Goal: Complete application form

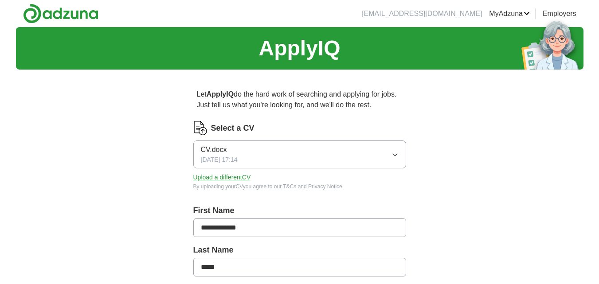
click at [238, 176] on button "Upload a different CV" at bounding box center [222, 177] width 58 height 9
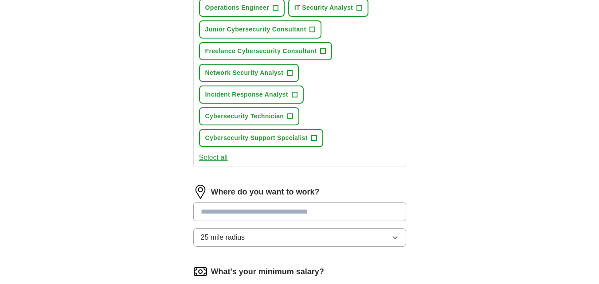
scroll to position [399, 0]
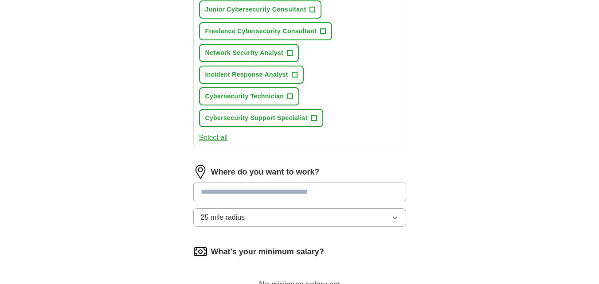
click at [216, 137] on button "Select all" at bounding box center [213, 138] width 29 height 11
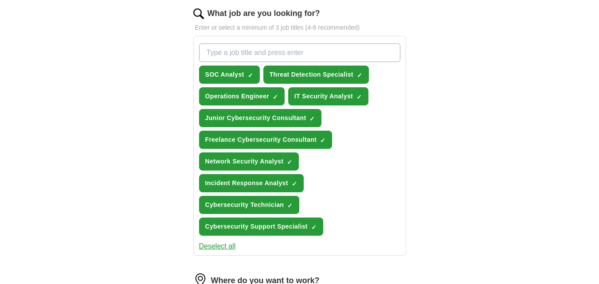
scroll to position [310, 0]
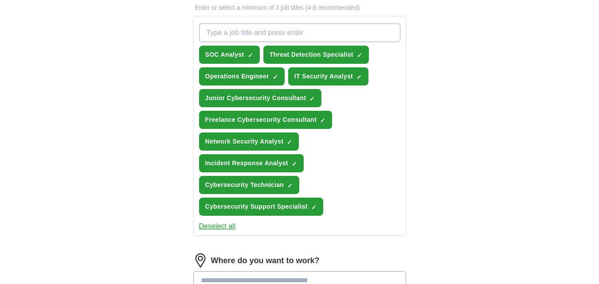
click at [224, 226] on button "Deselect all" at bounding box center [217, 226] width 37 height 11
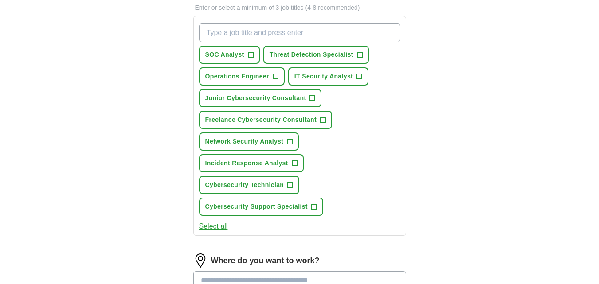
click at [218, 224] on button "Select all" at bounding box center [213, 226] width 29 height 11
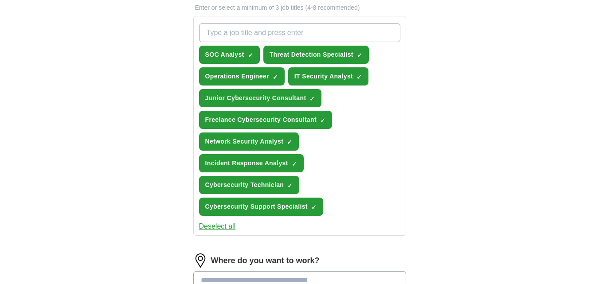
drag, startPoint x: 266, startPoint y: 32, endPoint x: 385, endPoint y: 151, distance: 168.0
click at [385, 151] on div "SOC Analyst ✓ × Threat Detection Specialist ✓ × Operations Engineer ✓ × IT Secu…" at bounding box center [299, 120] width 205 height 200
click at [361, 128] on div "SOC Analyst ✓ × Threat Detection Specialist ✓ × Operations Engineer ✓ × IT Secu…" at bounding box center [299, 120] width 205 height 200
click at [215, 222] on button "Deselect all" at bounding box center [217, 226] width 37 height 11
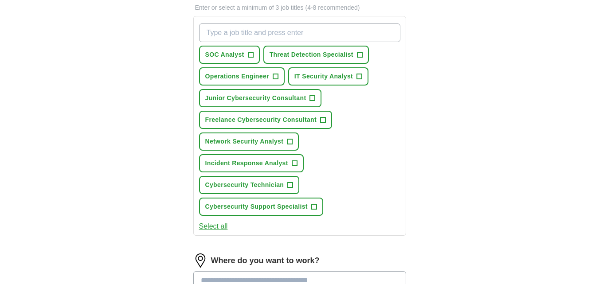
paste input "1st Line IT Support"
type input "1st Line IT Support"
click at [273, 31] on input "1st Line IT Support" at bounding box center [299, 32] width 201 height 19
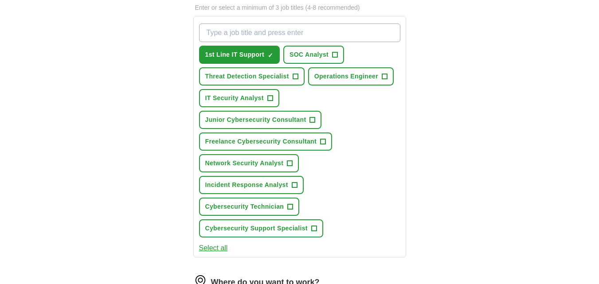
paste input "IT Support Assistant"
type input "IT Support Assistant"
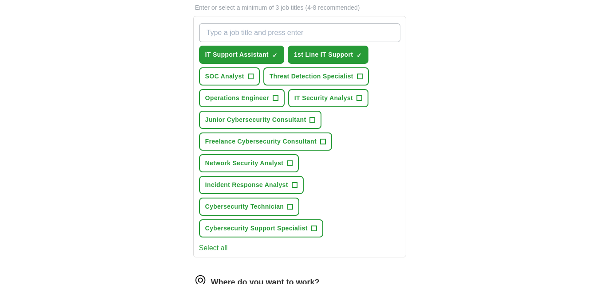
paste input "SOC Analyst (Trainee/Entry Level)"
type input "SOC Analyst (Trainee/Entry Level)"
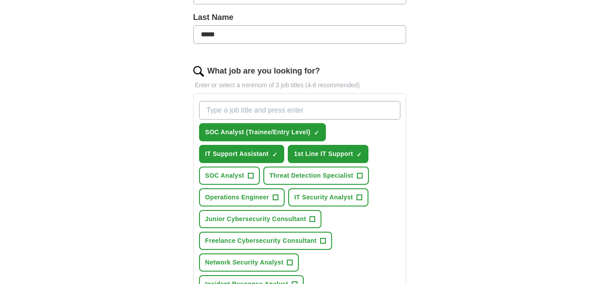
scroll to position [266, 0]
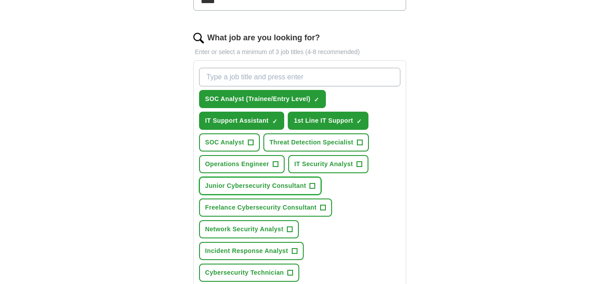
click at [313, 187] on span "+" at bounding box center [312, 186] width 5 height 7
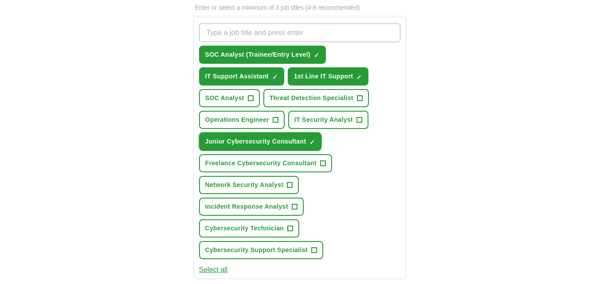
scroll to position [355, 0]
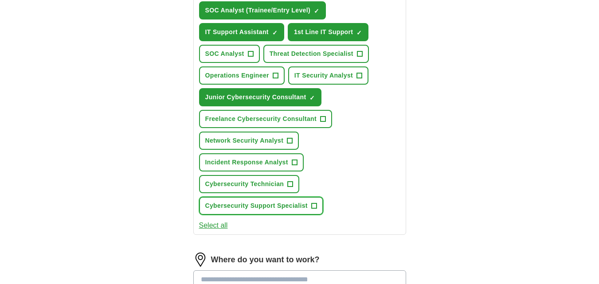
click at [316, 205] on span "+" at bounding box center [313, 206] width 5 height 7
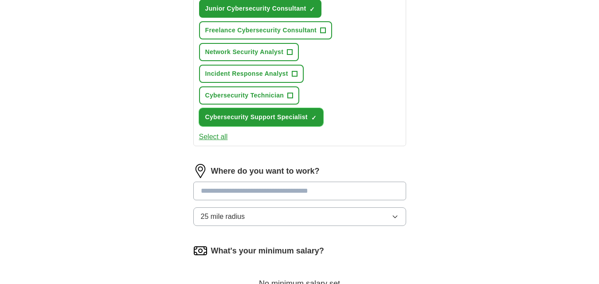
scroll to position [488, 0]
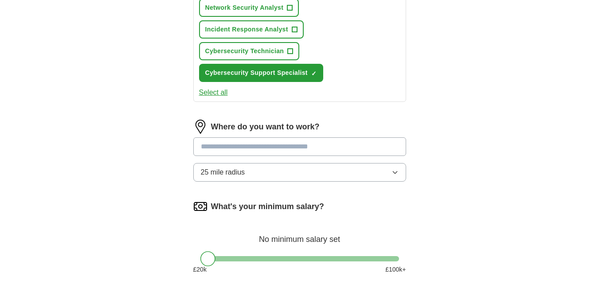
click at [311, 149] on input at bounding box center [299, 146] width 213 height 19
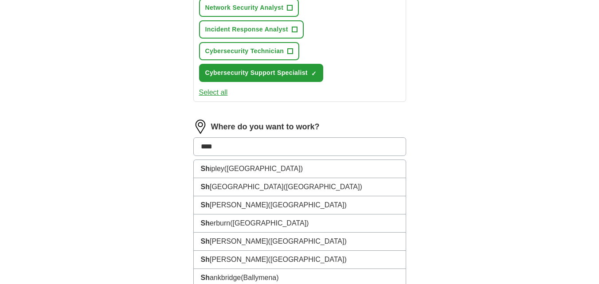
type input "*****"
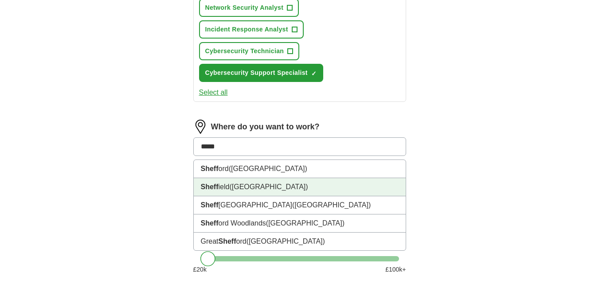
click at [260, 183] on li "Sheff ield ([GEOGRAPHIC_DATA])" at bounding box center [300, 187] width 212 height 18
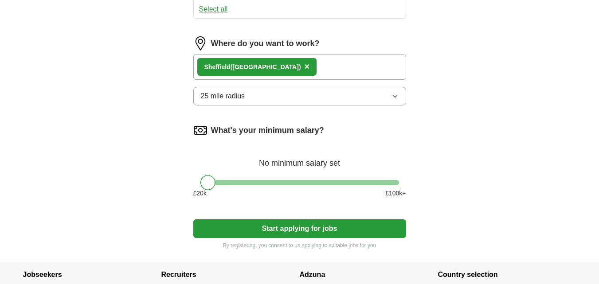
scroll to position [576, 0]
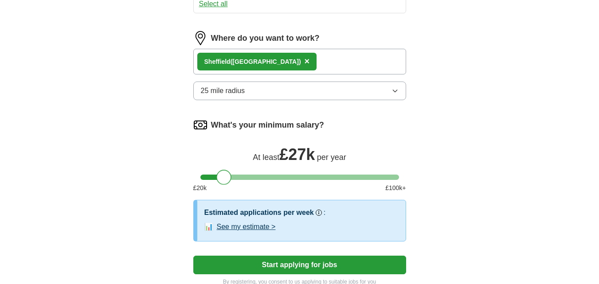
click at [223, 177] on div at bounding box center [299, 177] width 199 height 5
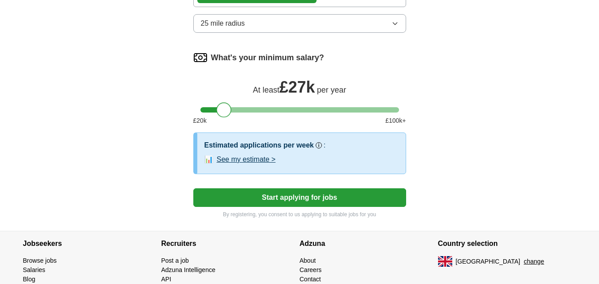
scroll to position [665, 0]
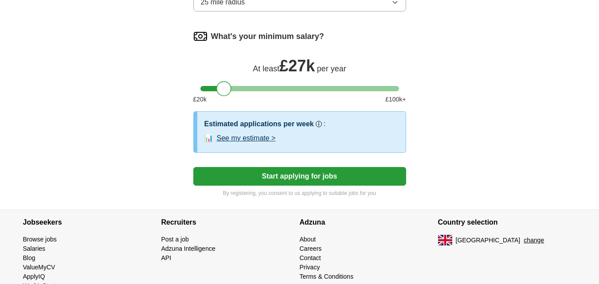
click at [311, 177] on button "Start applying for jobs" at bounding box center [299, 176] width 213 height 19
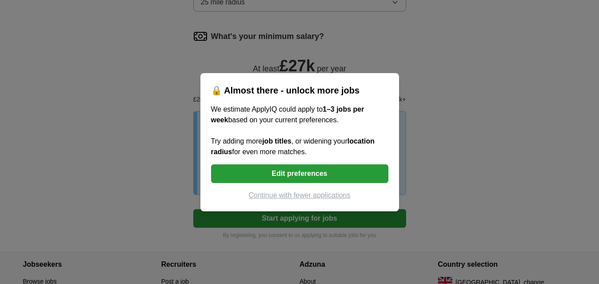
click at [318, 192] on button "Continue with fewer applications" at bounding box center [299, 195] width 177 height 11
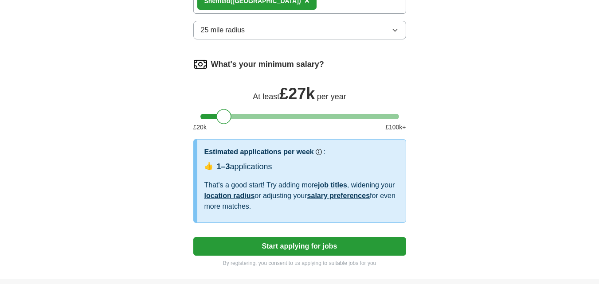
select select "**"
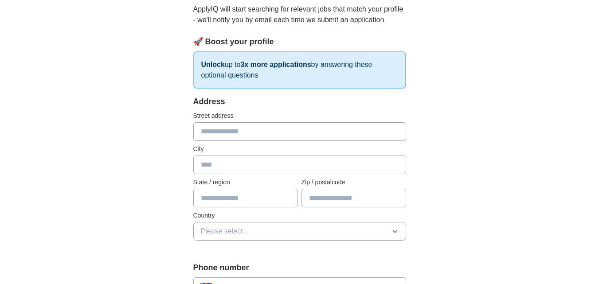
scroll to position [89, 0]
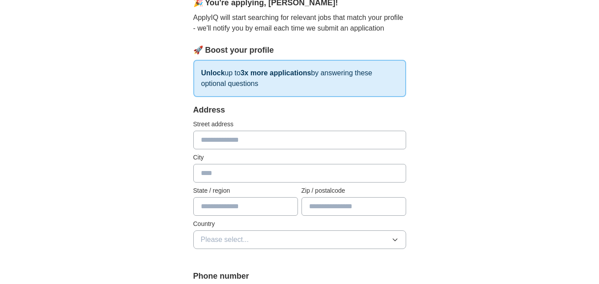
click at [238, 141] on input "text" at bounding box center [299, 140] width 213 height 19
type input "**********"
type input "*********"
type input "**********"
type input "*******"
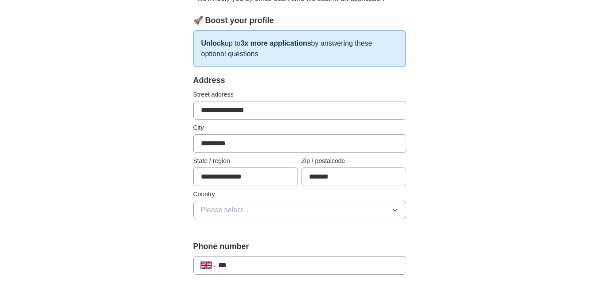
scroll to position [133, 0]
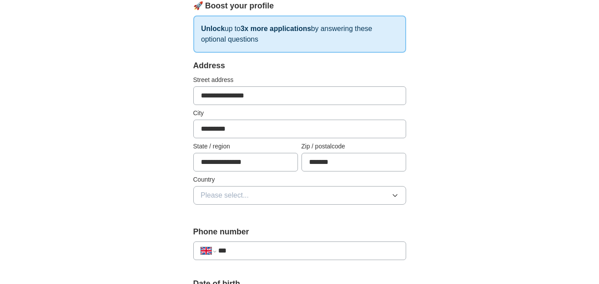
click at [385, 194] on button "Please select..." at bounding box center [299, 195] width 213 height 19
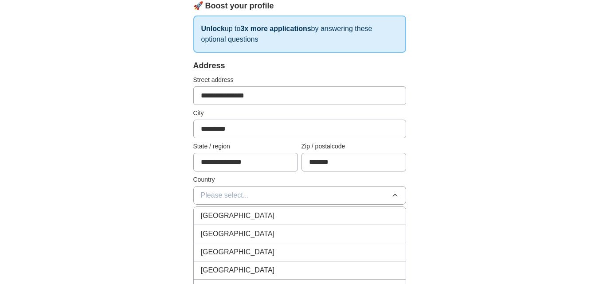
click at [238, 217] on span "[GEOGRAPHIC_DATA]" at bounding box center [238, 216] width 74 height 11
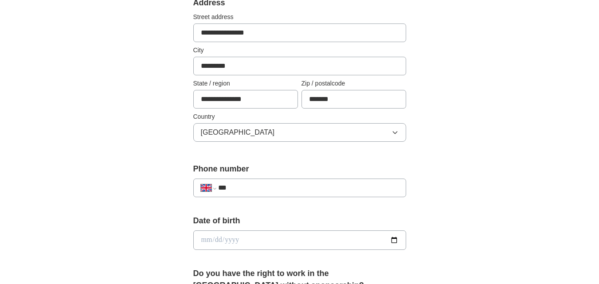
scroll to position [222, 0]
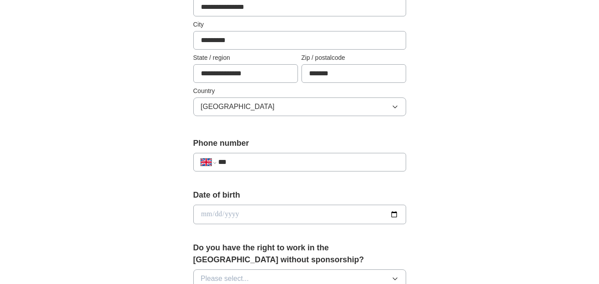
click at [245, 160] on input "***" at bounding box center [308, 162] width 180 height 11
type input "**********"
click at [275, 208] on input "date" at bounding box center [299, 215] width 213 height 20
type input "**********"
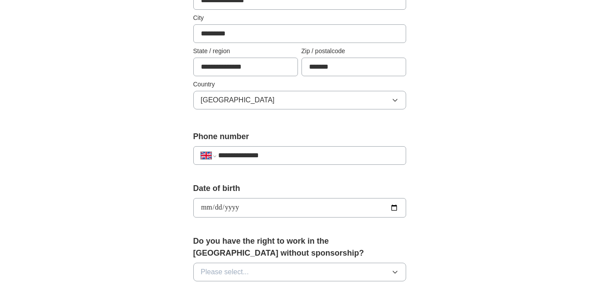
scroll to position [266, 0]
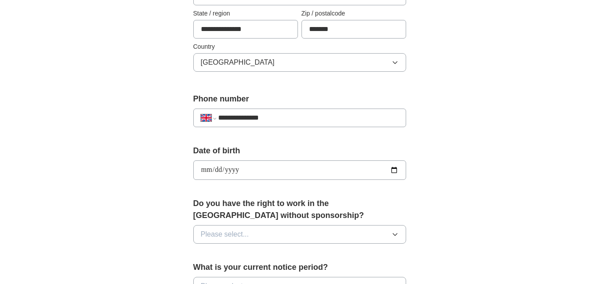
click at [402, 232] on button "Please select..." at bounding box center [299, 234] width 213 height 19
click at [243, 256] on div "Yes" at bounding box center [300, 255] width 198 height 11
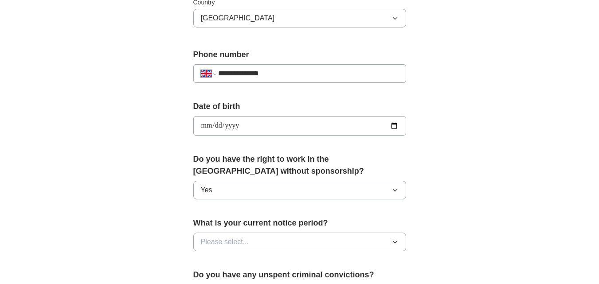
scroll to position [355, 0]
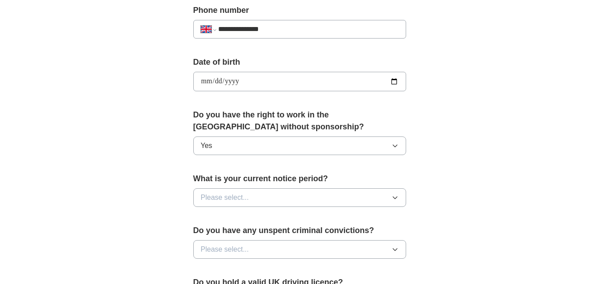
click at [393, 197] on icon "button" at bounding box center [394, 197] width 7 height 7
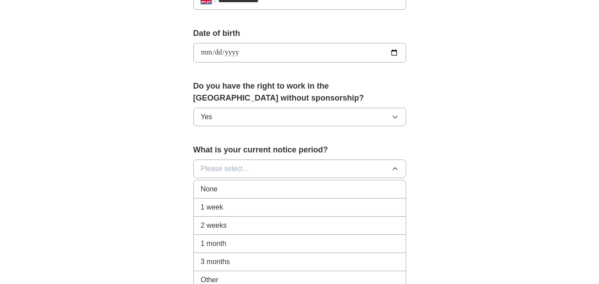
scroll to position [399, 0]
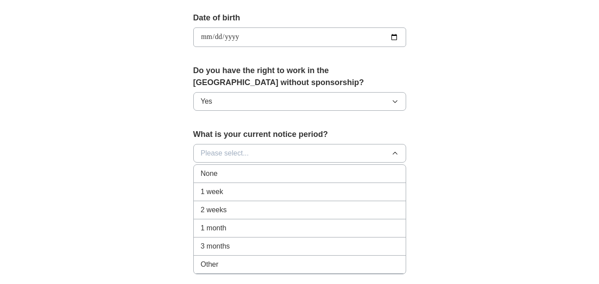
click at [225, 192] on div "1 week" at bounding box center [300, 192] width 198 height 11
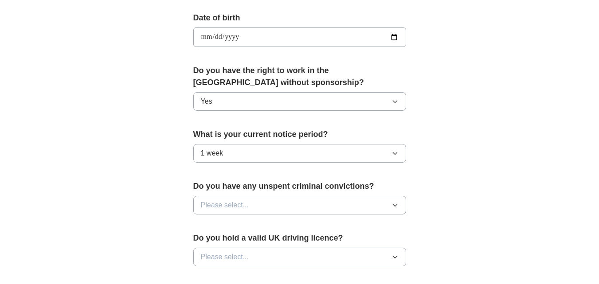
click at [396, 203] on icon "button" at bounding box center [394, 205] width 7 height 7
click at [397, 153] on icon "button" at bounding box center [394, 153] width 7 height 7
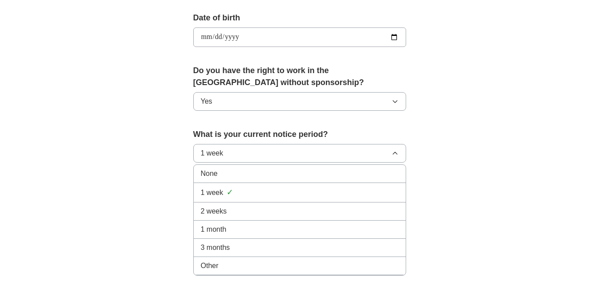
click at [546, 192] on div "**********" at bounding box center [300, 25] width 568 height 795
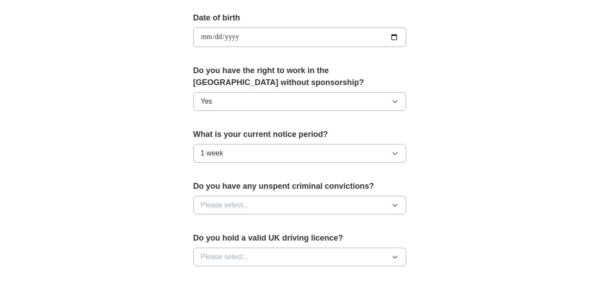
click at [394, 201] on button "Please select..." at bounding box center [299, 205] width 213 height 19
click at [224, 240] on div "No" at bounding box center [300, 244] width 198 height 11
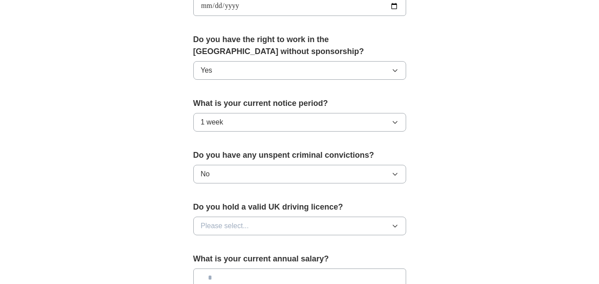
scroll to position [443, 0]
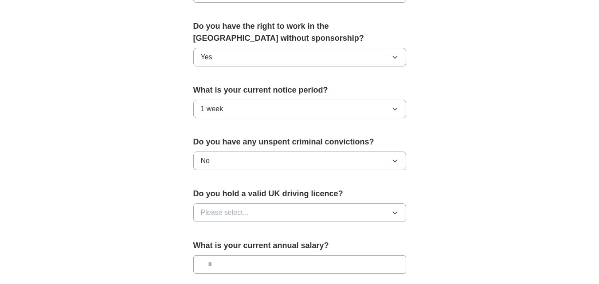
click at [393, 213] on icon "button" at bounding box center [394, 212] width 7 height 7
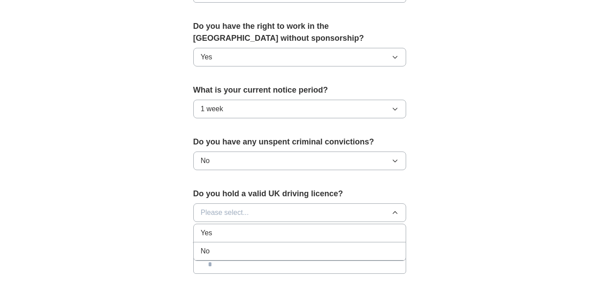
click at [223, 250] on div "No" at bounding box center [300, 251] width 198 height 11
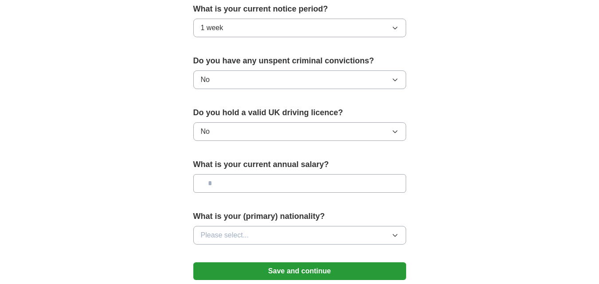
scroll to position [532, 0]
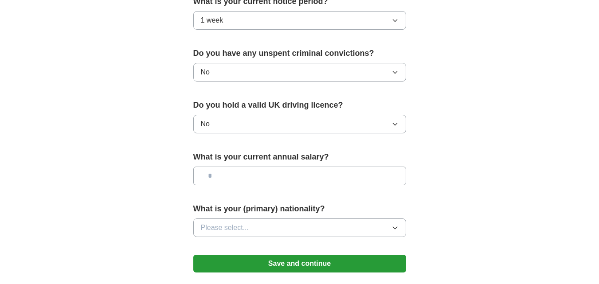
click at [391, 176] on input "text" at bounding box center [299, 176] width 213 height 19
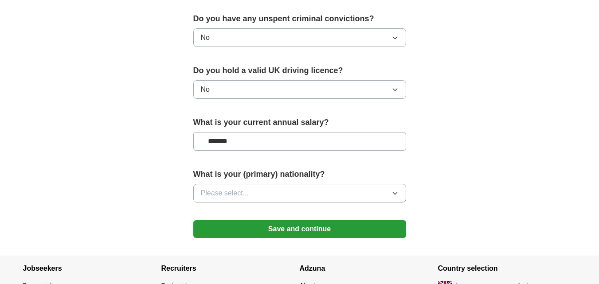
scroll to position [576, 0]
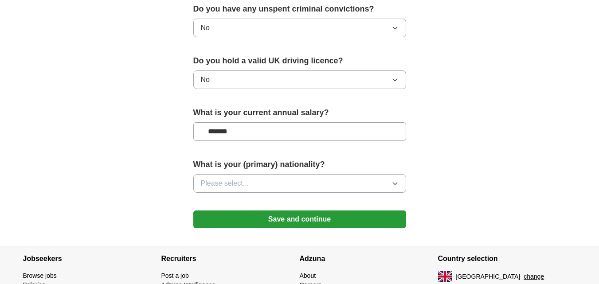
type input "*******"
click at [393, 182] on icon "button" at bounding box center [394, 183] width 7 height 7
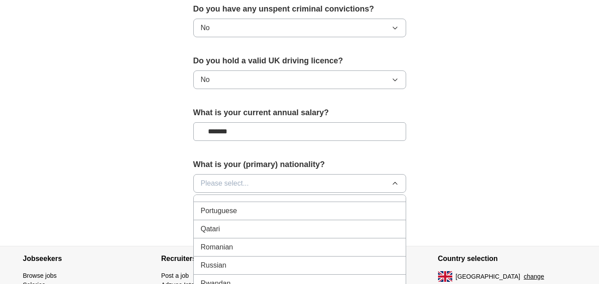
scroll to position [2571, 0]
click at [224, 250] on span "Romanian" at bounding box center [217, 250] width 32 height 11
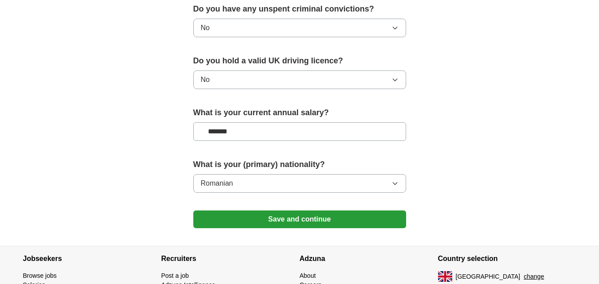
click at [270, 218] on button "Save and continue" at bounding box center [299, 220] width 213 height 18
